Goal: Check status: Check status

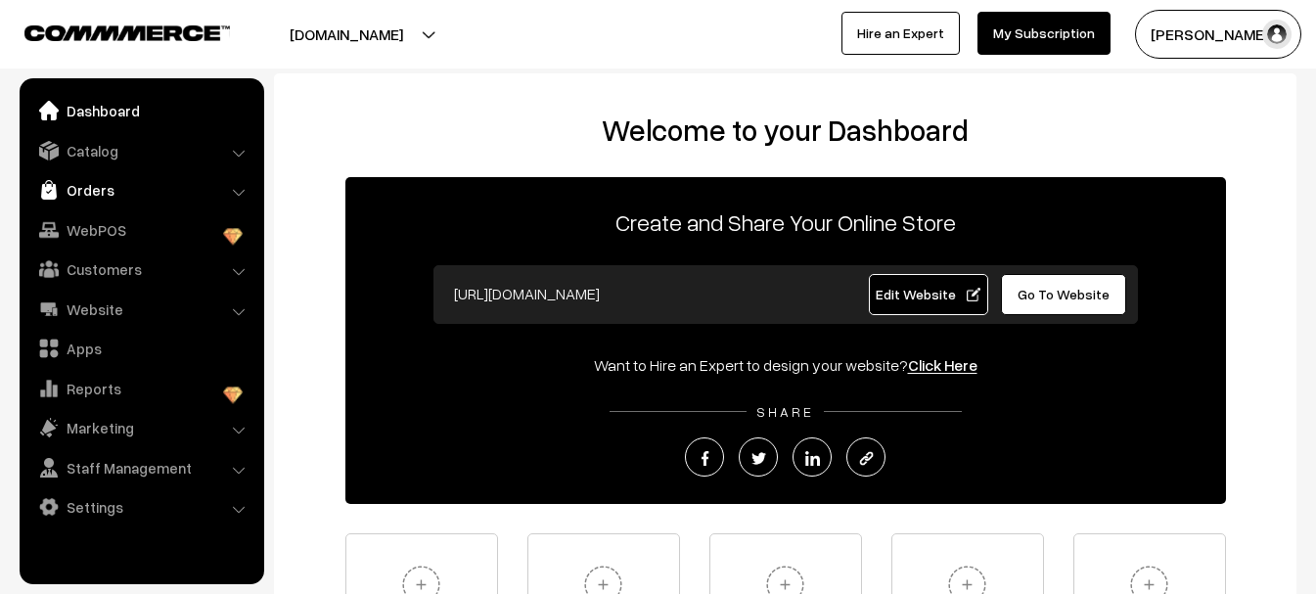
click at [73, 201] on link "Orders" at bounding box center [140, 189] width 233 height 35
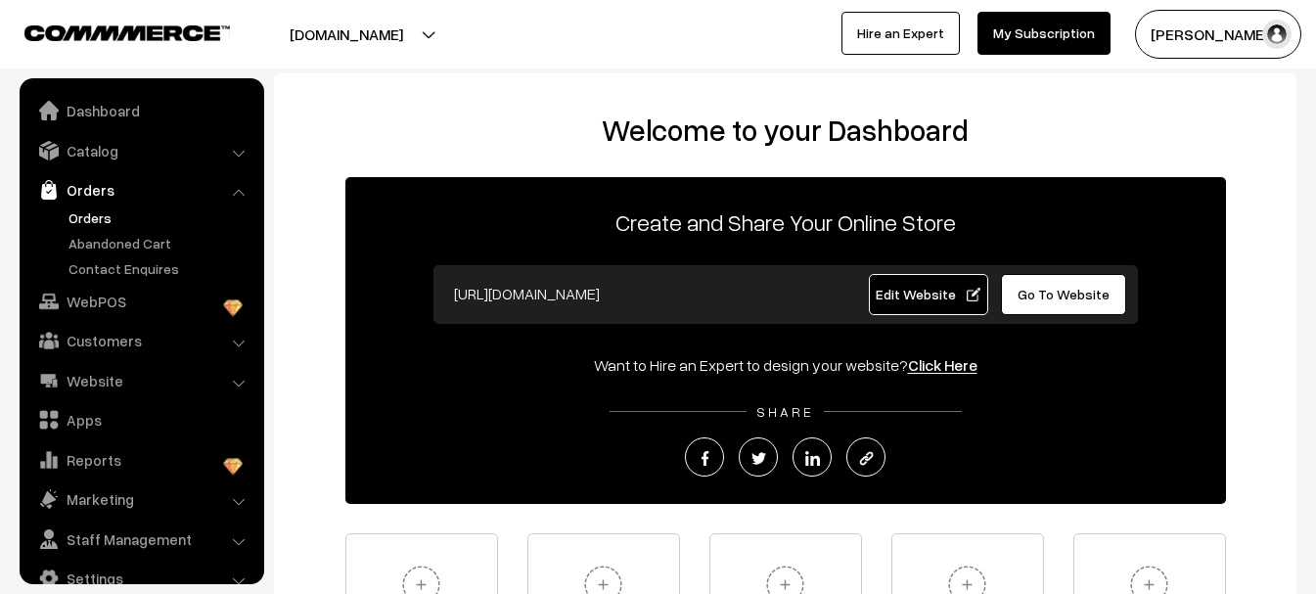
click at [102, 220] on link "Orders" at bounding box center [161, 217] width 194 height 21
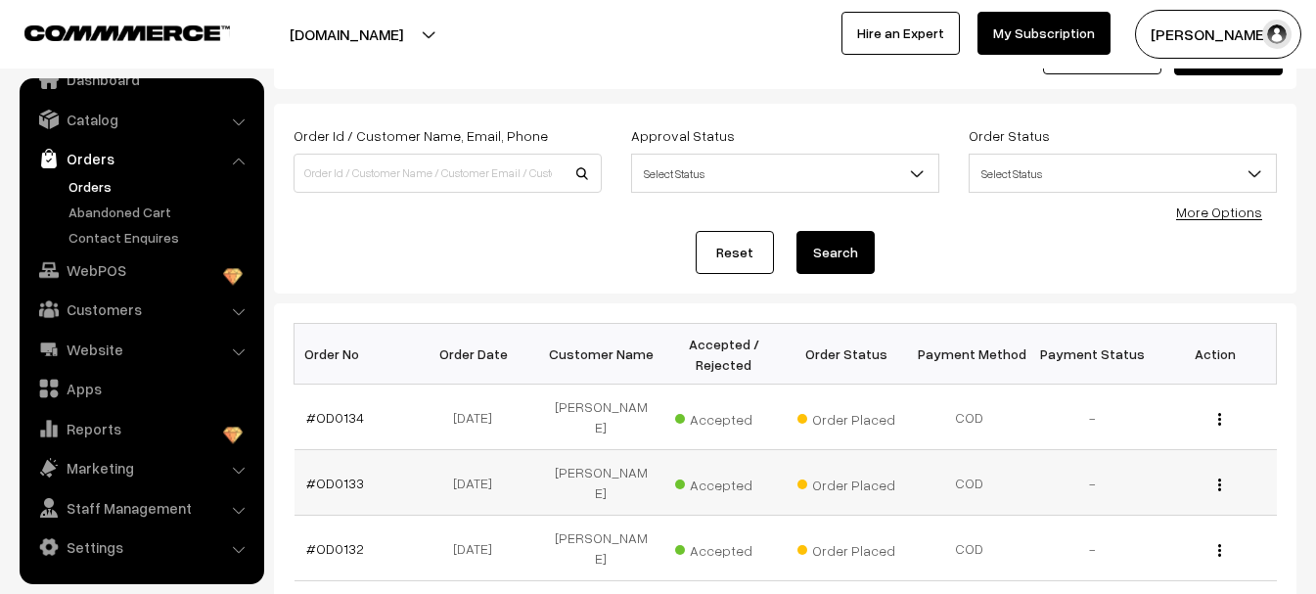
scroll to position [196, 0]
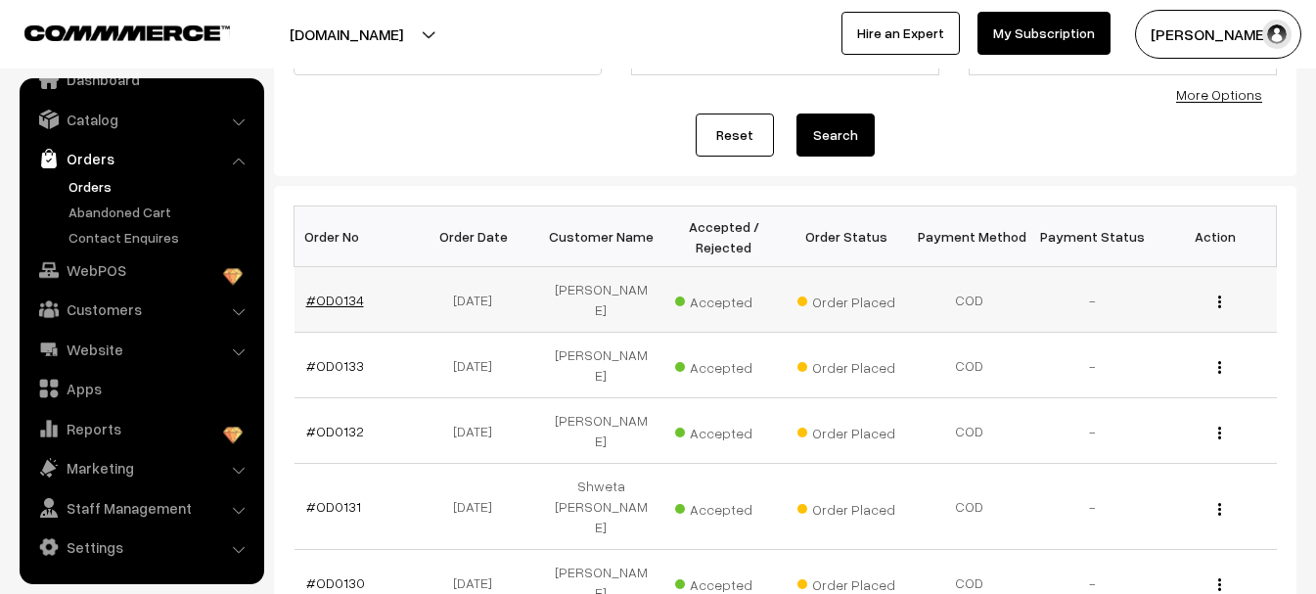
click at [326, 292] on link "#OD0134" at bounding box center [335, 300] width 58 height 17
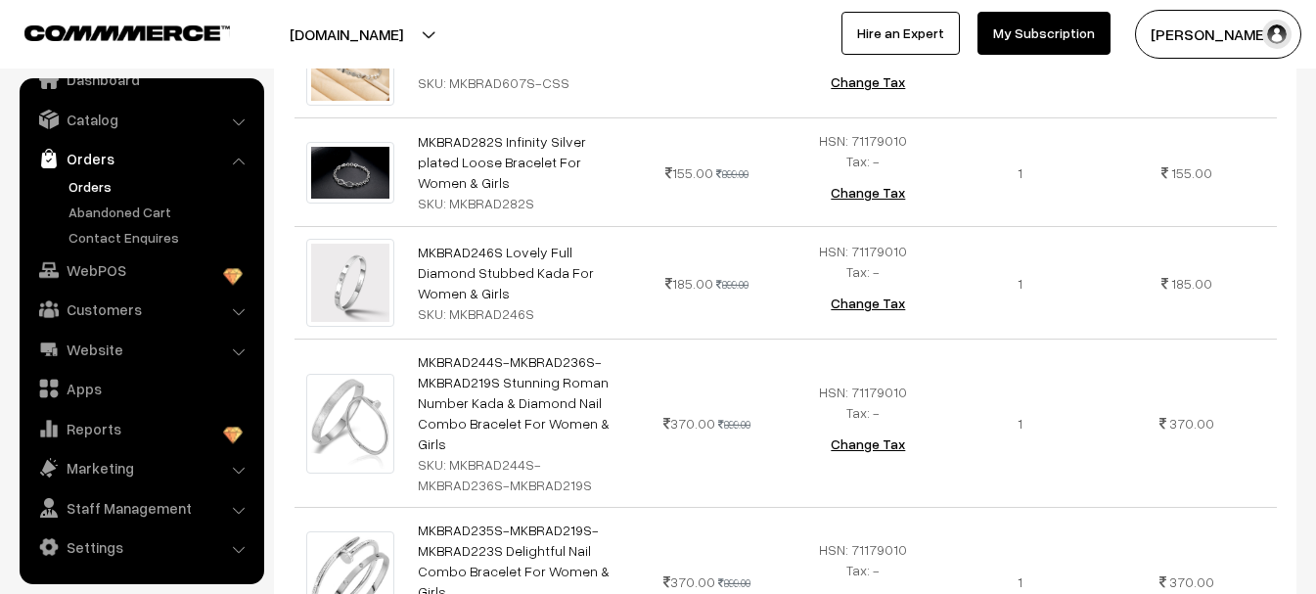
scroll to position [1370, 0]
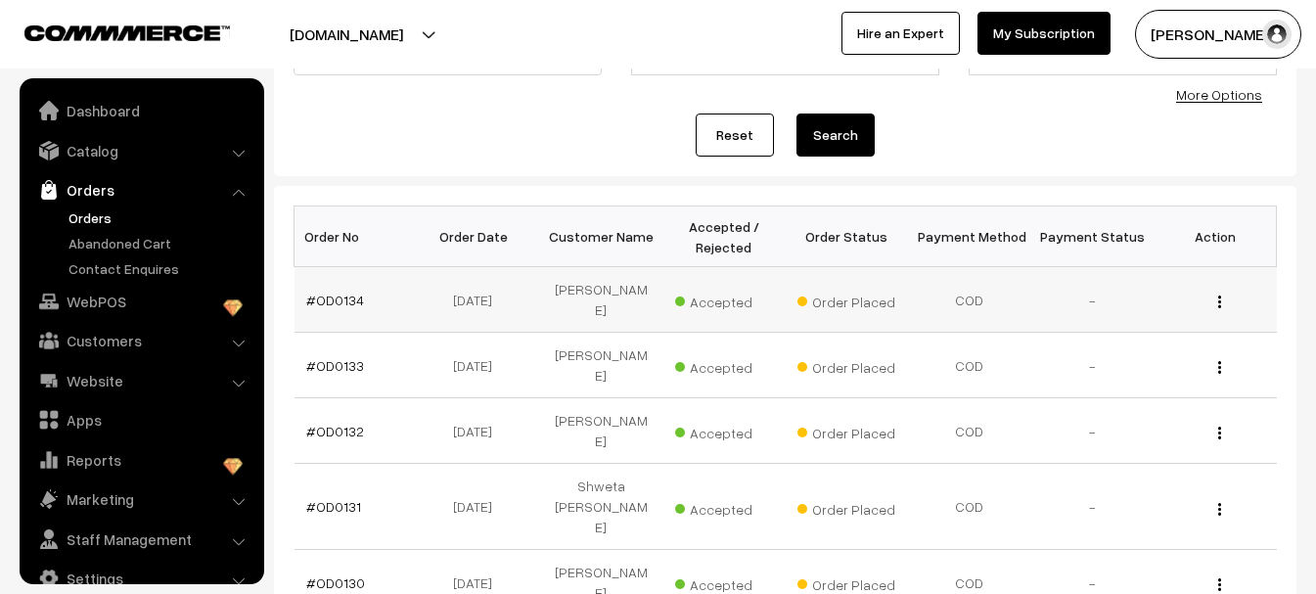
scroll to position [31, 0]
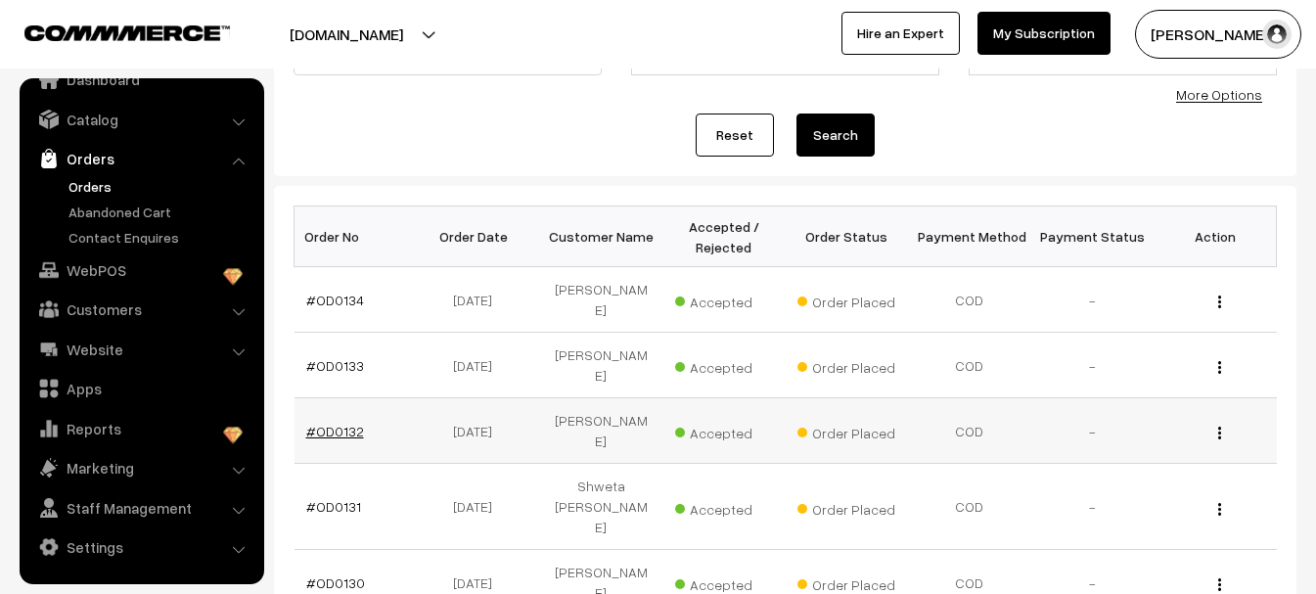
click at [335, 423] on link "#OD0132" at bounding box center [335, 431] width 58 height 17
